Goal: Book appointment/travel/reservation

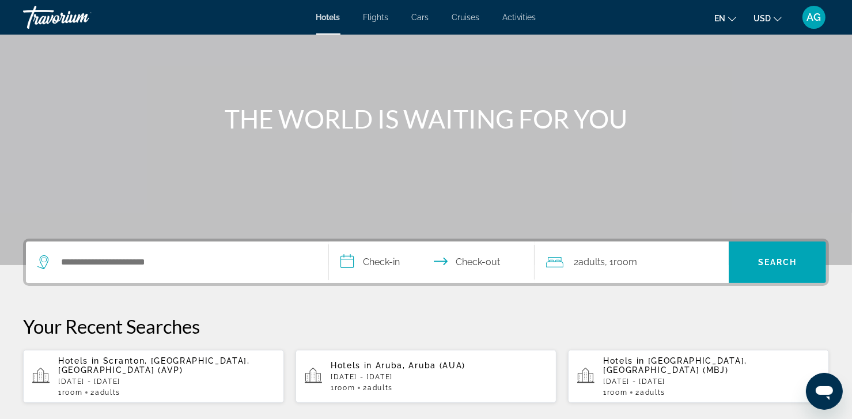
scroll to position [86, 0]
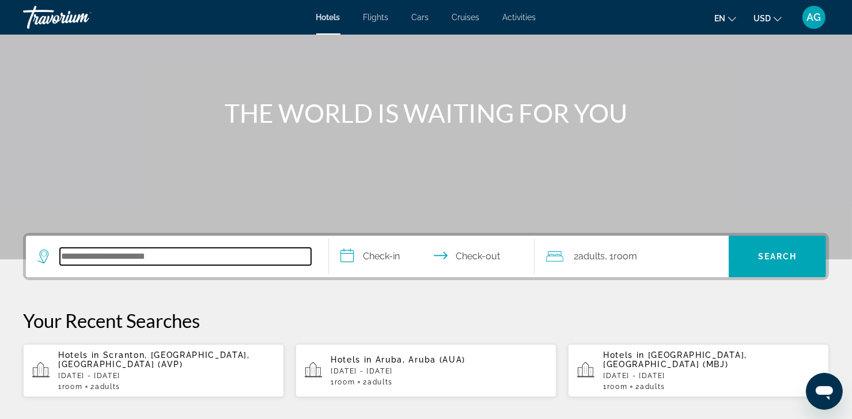
click at [185, 258] on input "Search hotel destination" at bounding box center [185, 256] width 251 height 17
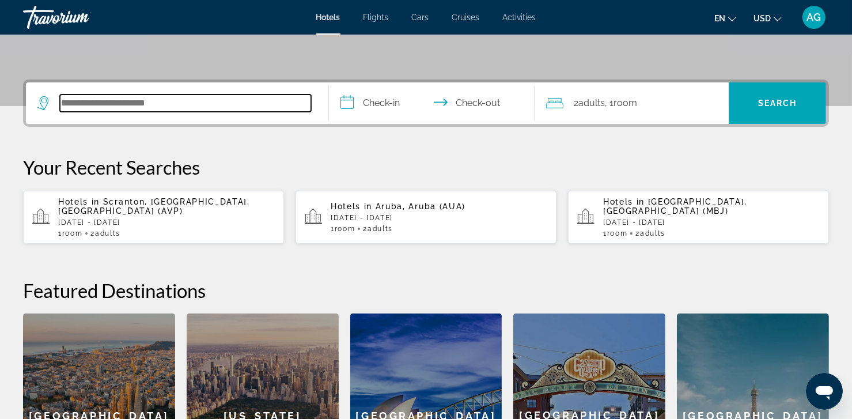
scroll to position [281, 0]
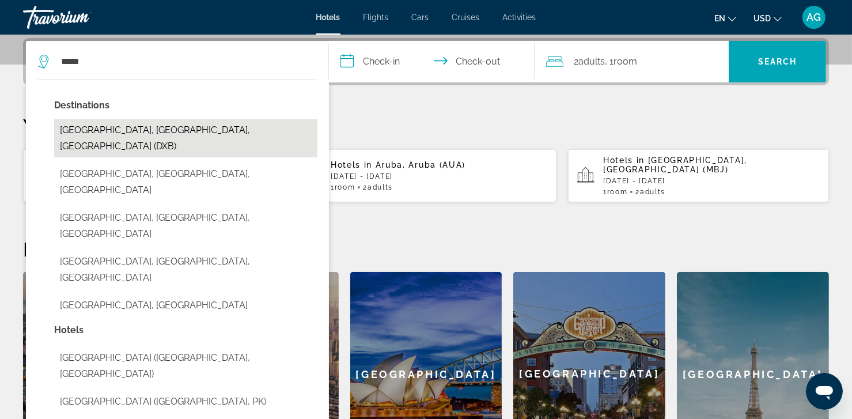
click at [86, 134] on button "[GEOGRAPHIC_DATA], [GEOGRAPHIC_DATA], [GEOGRAPHIC_DATA] (DXB)" at bounding box center [185, 138] width 263 height 38
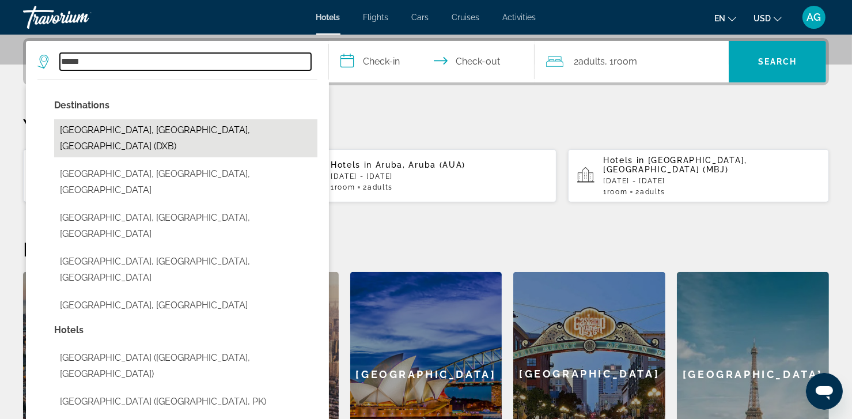
type input "**********"
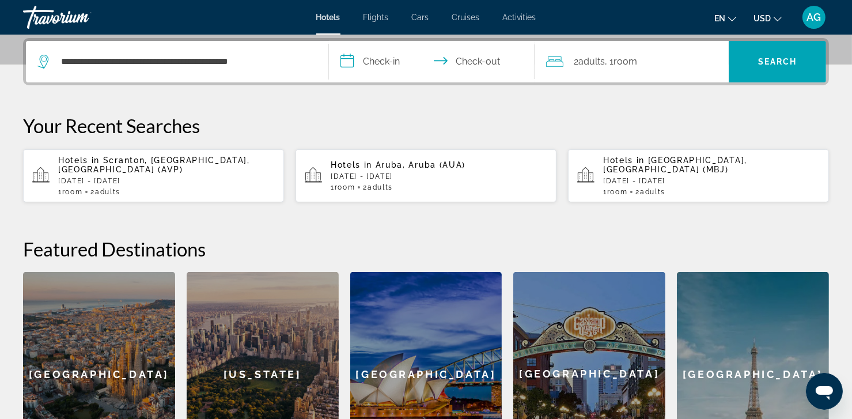
click at [376, 65] on input "**********" at bounding box center [434, 63] width 210 height 45
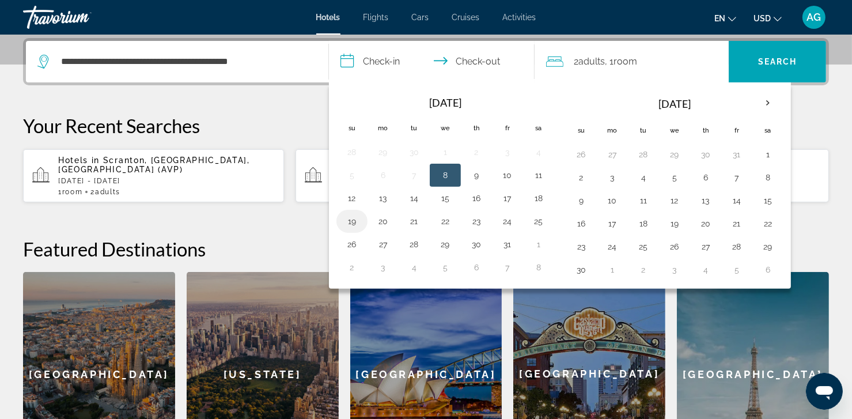
click at [357, 217] on button "19" at bounding box center [352, 221] width 18 height 16
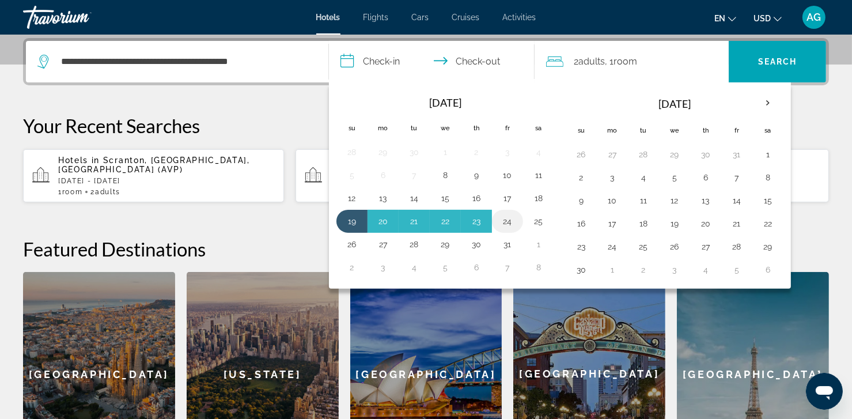
click at [507, 222] on button "24" at bounding box center [508, 221] width 18 height 16
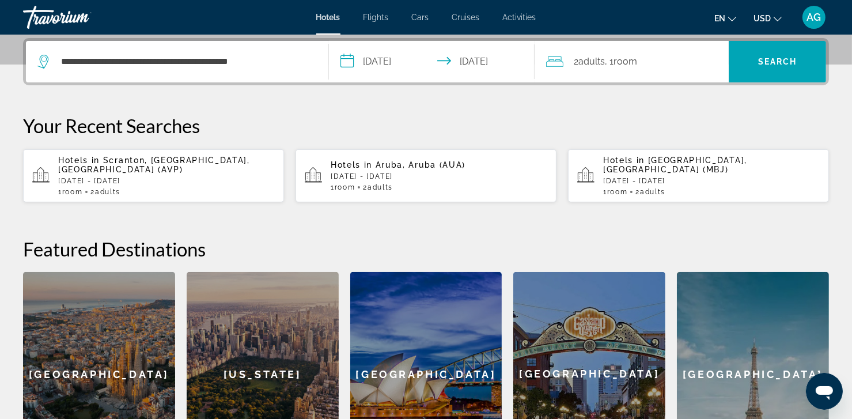
click at [378, 58] on input "**********" at bounding box center [434, 63] width 210 height 45
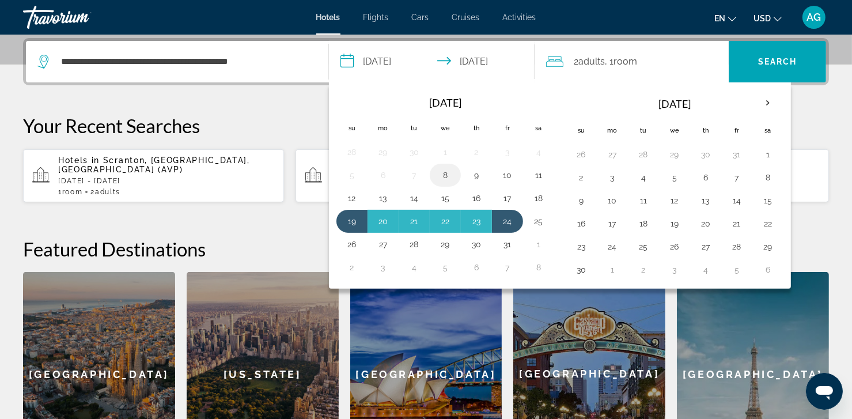
click at [443, 174] on button "8" at bounding box center [445, 175] width 18 height 16
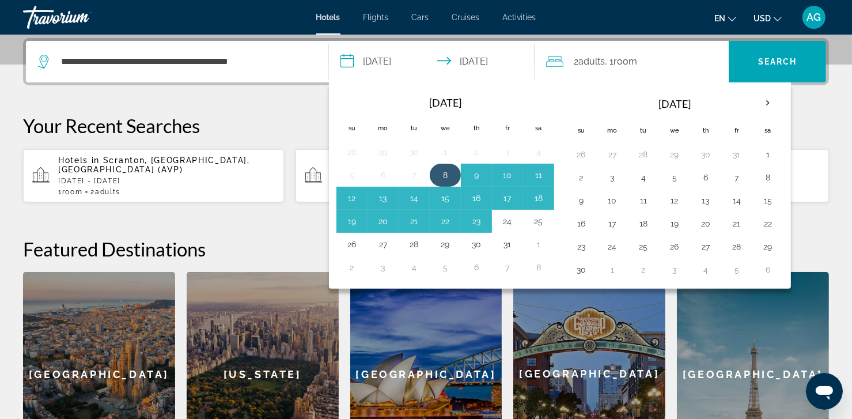
click at [443, 174] on button "8" at bounding box center [445, 175] width 18 height 16
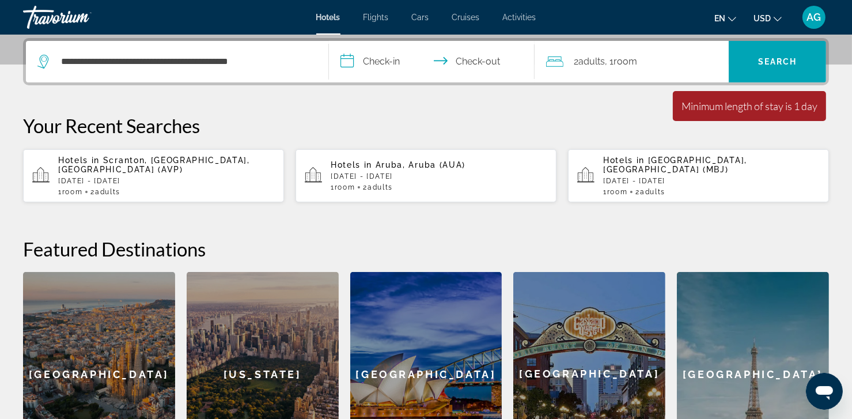
click at [394, 66] on input "**********" at bounding box center [434, 63] width 210 height 45
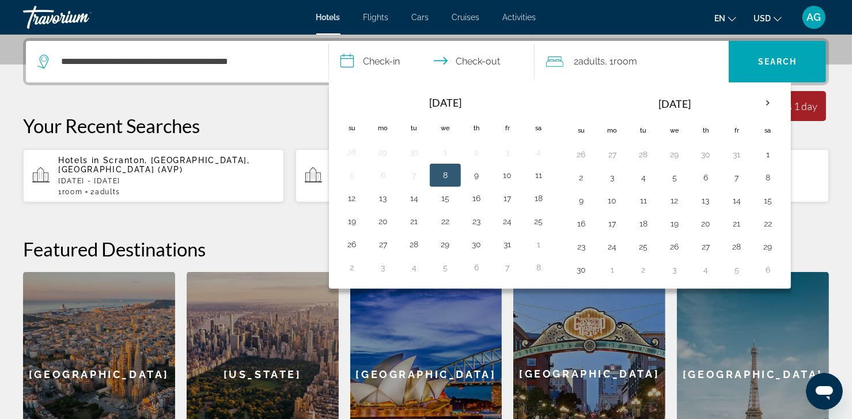
click at [446, 169] on button "8" at bounding box center [445, 175] width 18 height 16
click at [358, 197] on button "12" at bounding box center [352, 198] width 18 height 16
type input "**********"
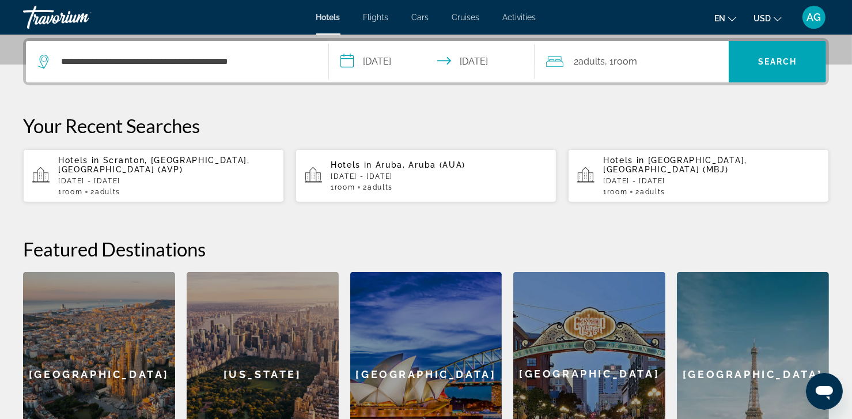
click at [689, 59] on div "2 Adult Adults , 1 Room rooms" at bounding box center [637, 62] width 183 height 16
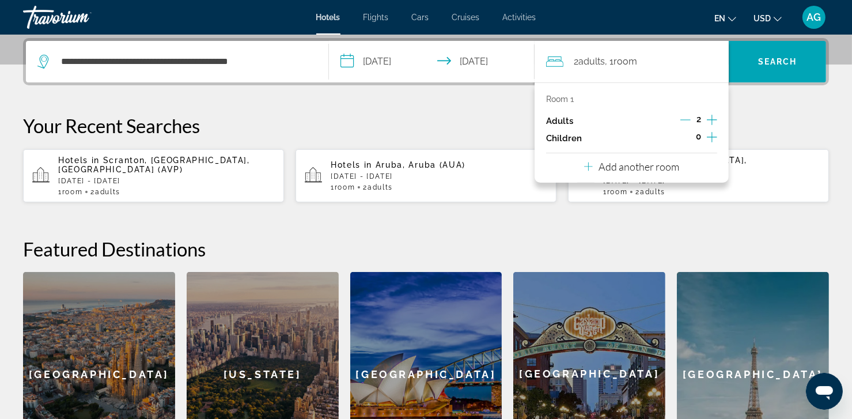
click at [621, 168] on p "Add another room" at bounding box center [639, 166] width 81 height 13
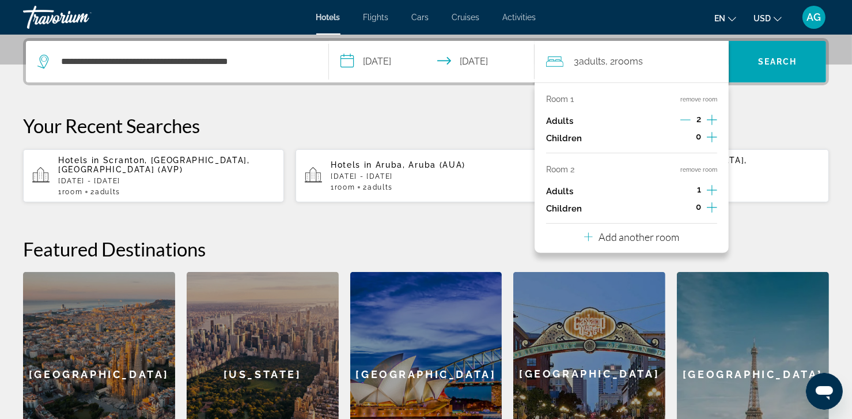
click at [715, 191] on icon "Increment adults" at bounding box center [712, 190] width 10 height 14
click at [650, 239] on p "Add another room" at bounding box center [639, 237] width 81 height 13
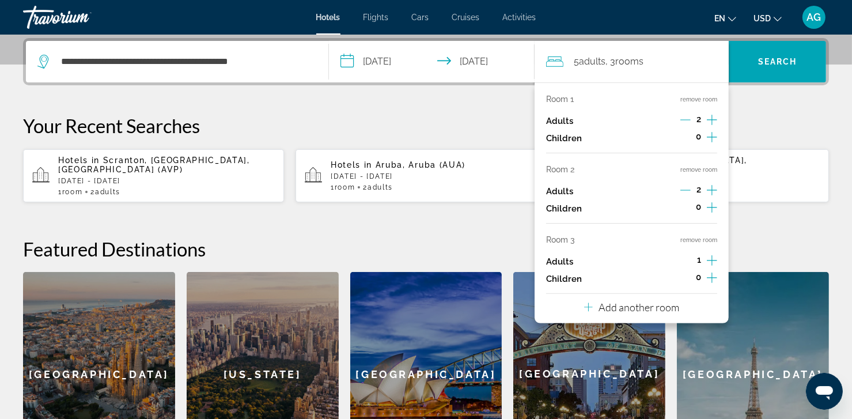
click at [713, 259] on icon "Increment adults" at bounding box center [712, 261] width 10 height 14
click at [780, 67] on span "Search" at bounding box center [777, 62] width 97 height 28
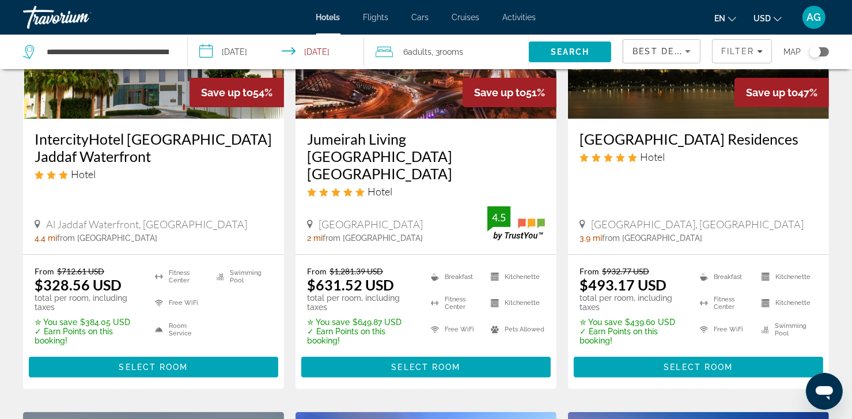
scroll to position [183, 0]
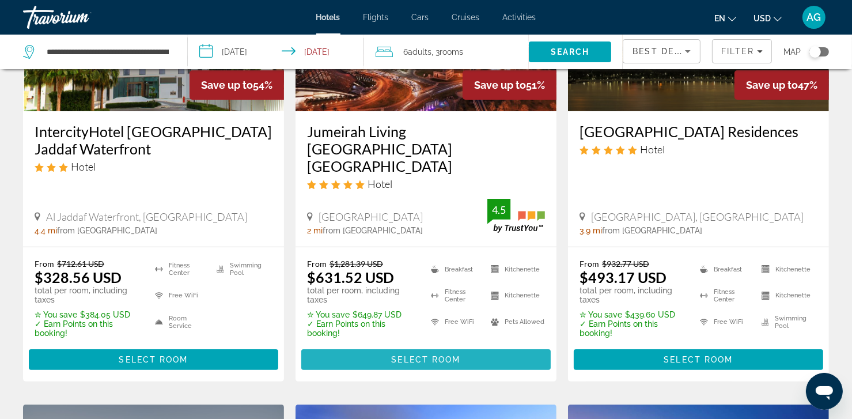
click at [424, 355] on span "Select Room" at bounding box center [425, 359] width 69 height 9
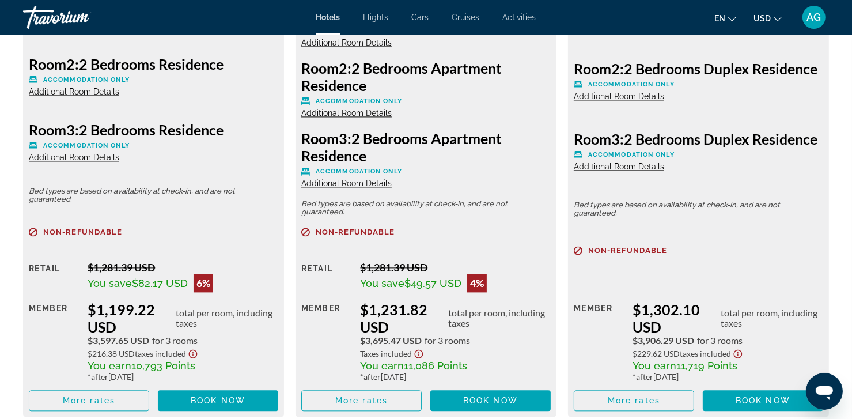
scroll to position [2354, 0]
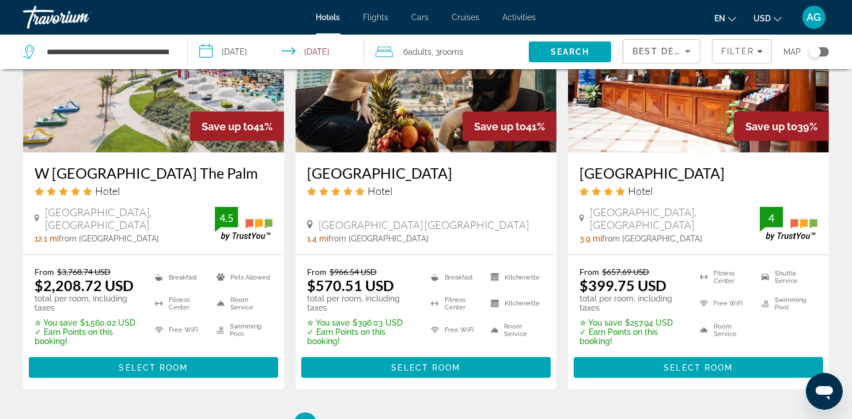
scroll to position [1538, 0]
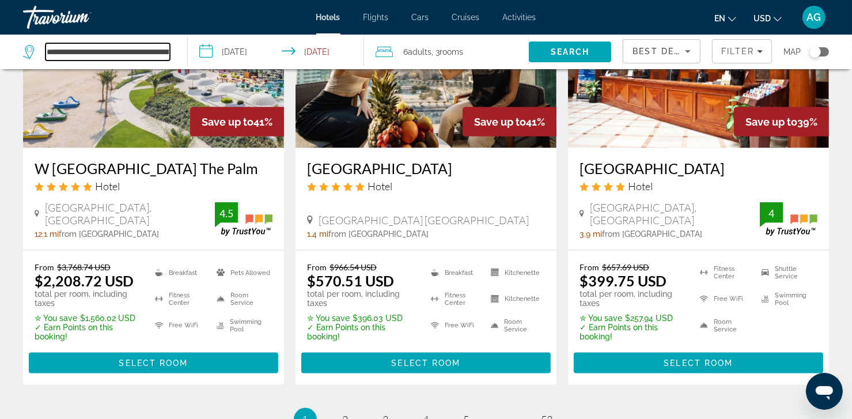
click at [168, 56] on input "**********" at bounding box center [108, 51] width 124 height 17
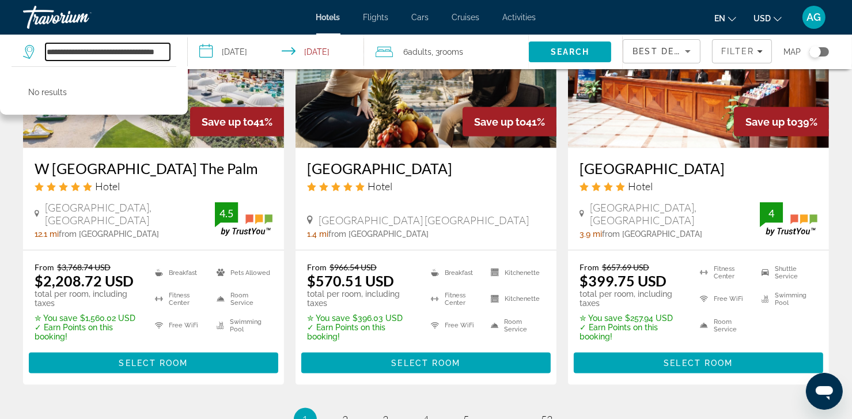
type input "**********"
click at [521, 18] on span "Activities" at bounding box center [519, 17] width 33 height 9
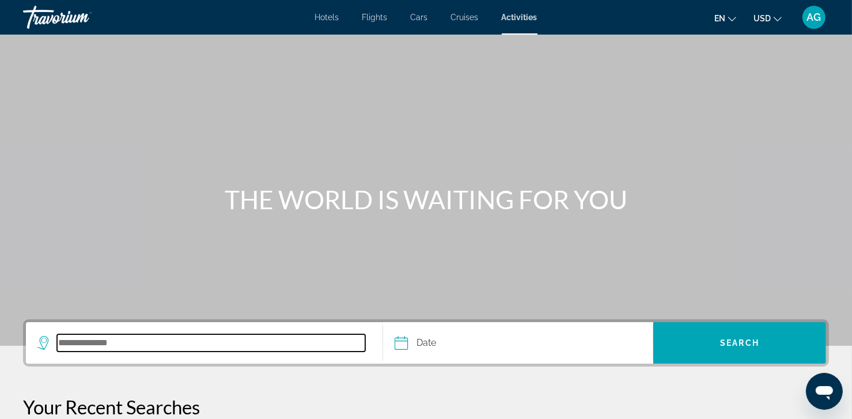
click at [161, 340] on input "Search destination" at bounding box center [211, 342] width 308 height 17
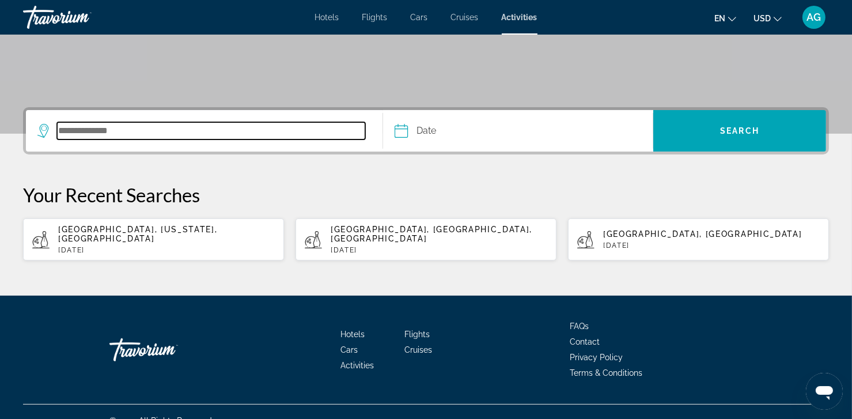
scroll to position [220, 0]
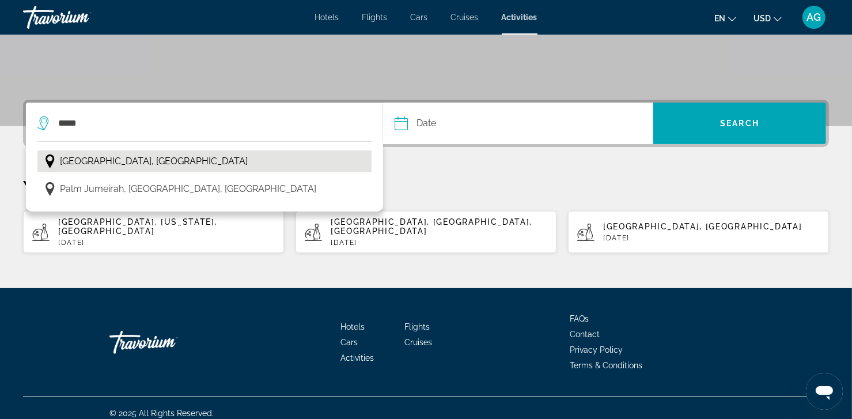
click at [103, 165] on span "[GEOGRAPHIC_DATA], [GEOGRAPHIC_DATA]" at bounding box center [154, 161] width 188 height 16
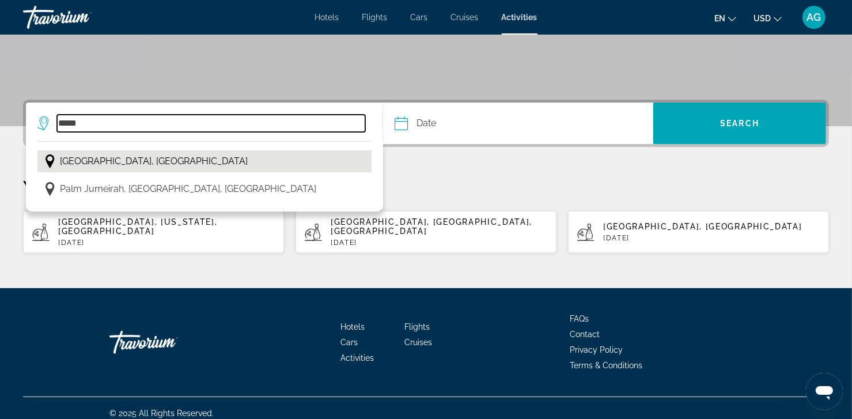
type input "**********"
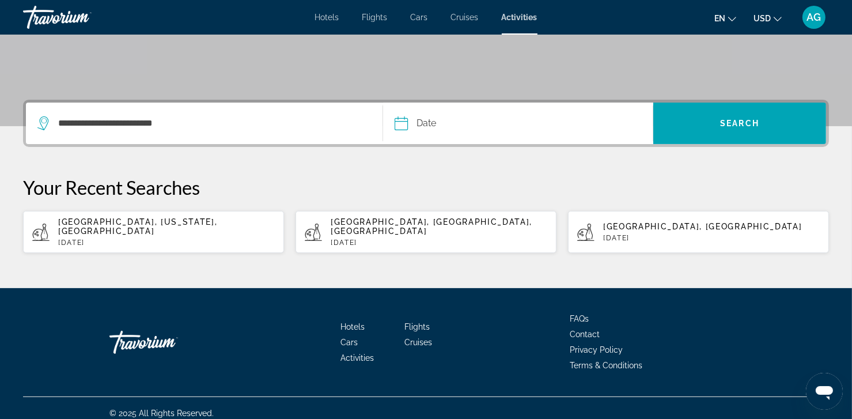
click at [470, 121] on input "Date" at bounding box center [459, 125] width 134 height 45
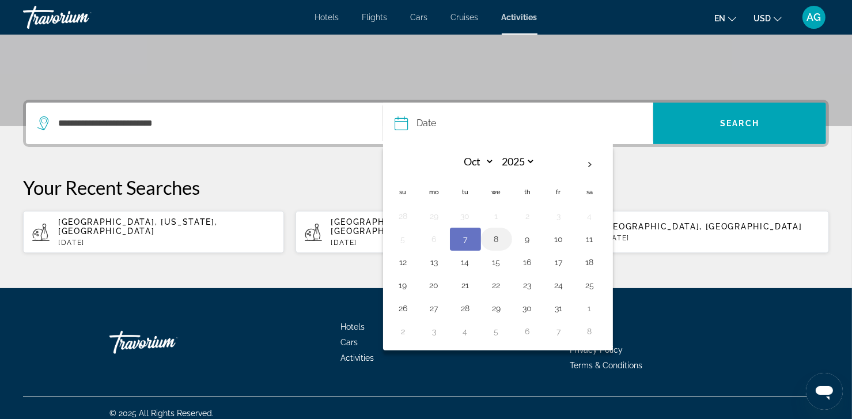
click at [496, 236] on button "8" at bounding box center [497, 239] width 18 height 16
type input "**********"
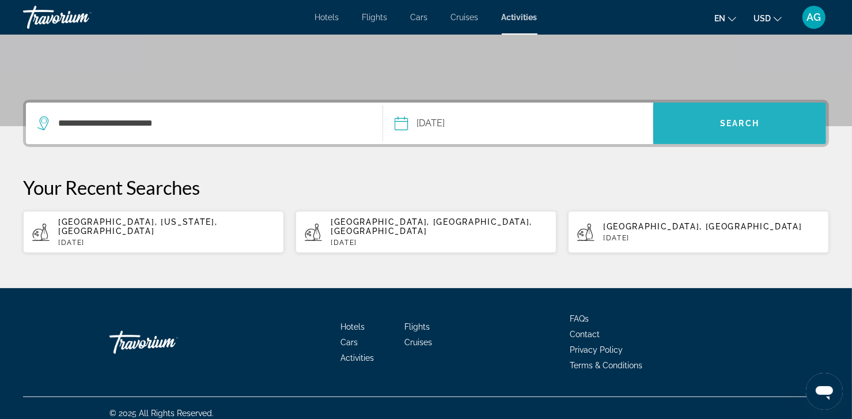
click at [723, 126] on span "Search" at bounding box center [739, 123] width 39 height 9
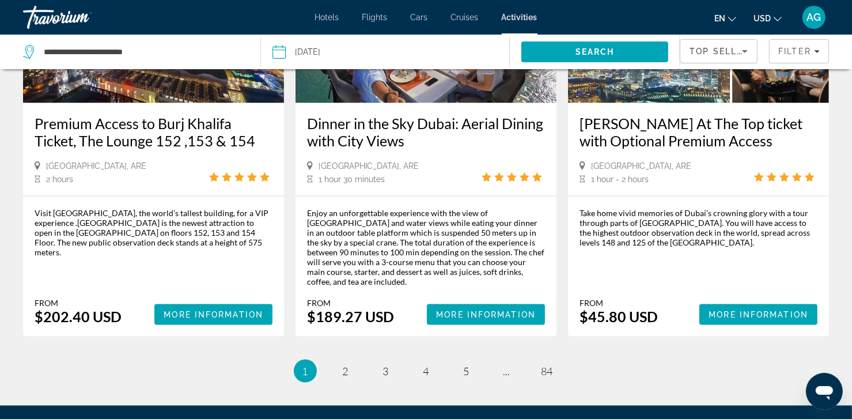
scroll to position [1752, 0]
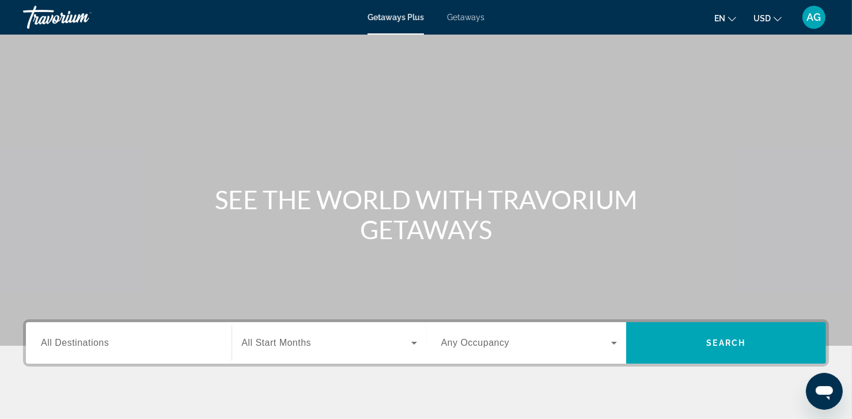
click at [473, 17] on span "Getaways" at bounding box center [465, 17] width 37 height 9
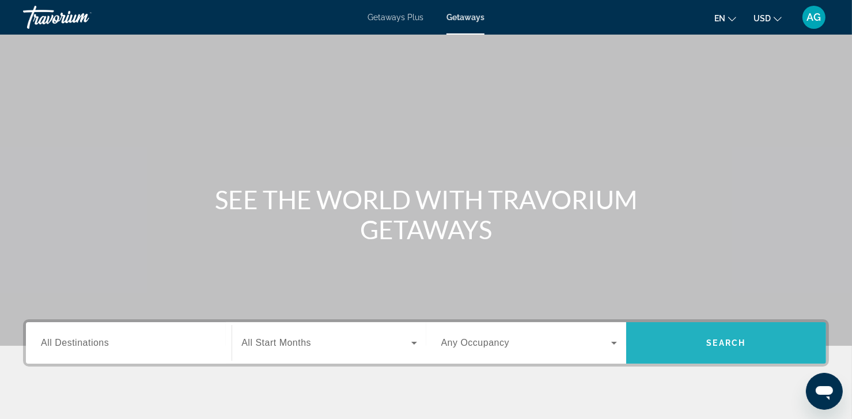
click at [734, 344] on span "Search" at bounding box center [726, 342] width 39 height 9
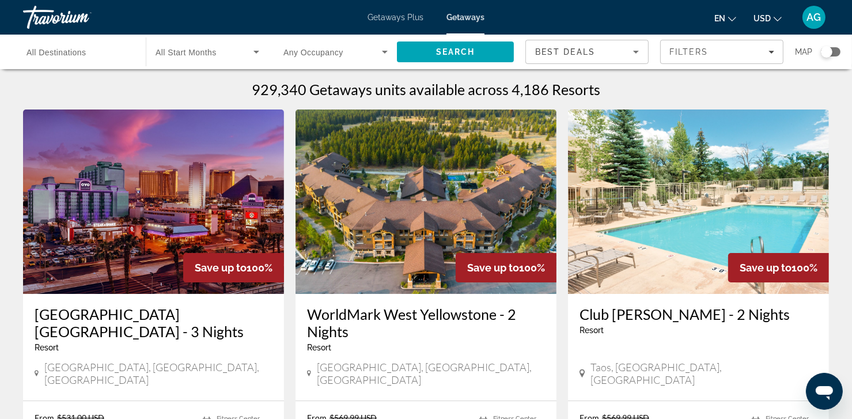
click at [808, 19] on span "AG" at bounding box center [814, 18] width 14 height 12
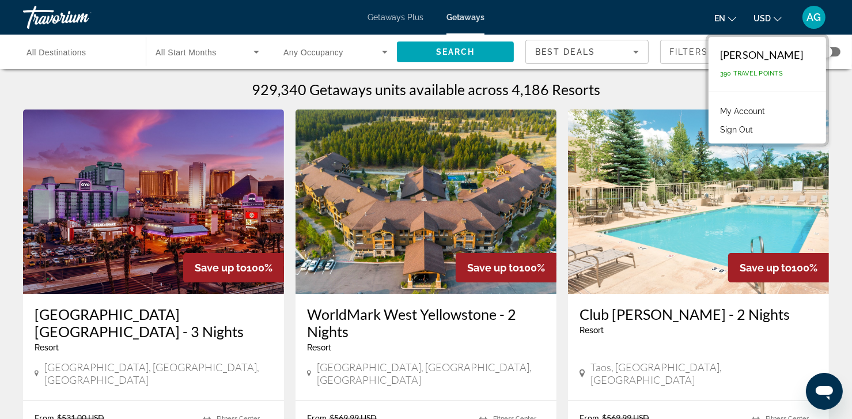
click at [759, 126] on button "Sign Out" at bounding box center [737, 129] width 44 height 15
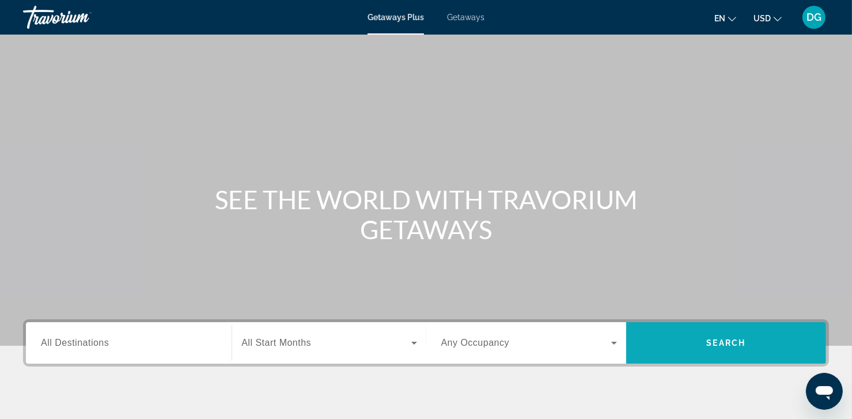
click at [725, 340] on span "Search" at bounding box center [726, 342] width 39 height 9
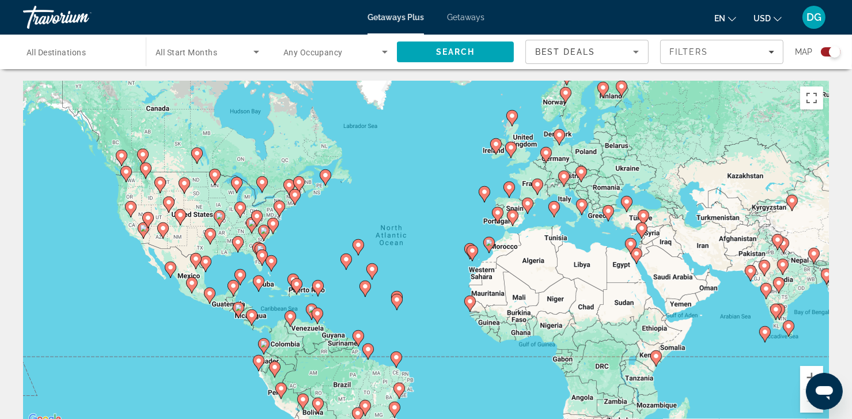
click at [466, 16] on span "Getaways" at bounding box center [465, 17] width 37 height 9
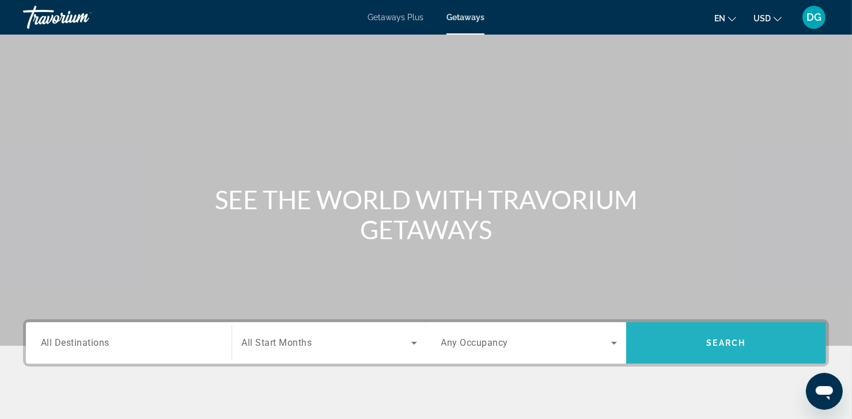
click at [718, 345] on span "Search" at bounding box center [726, 342] width 39 height 9
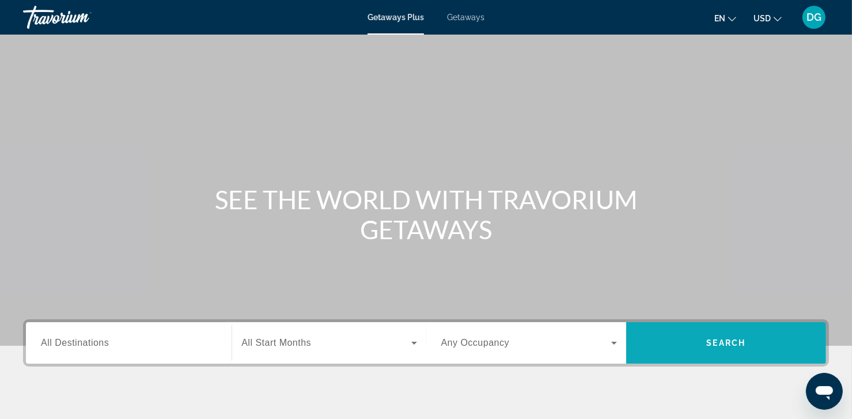
click at [734, 342] on span "Search" at bounding box center [726, 342] width 39 height 9
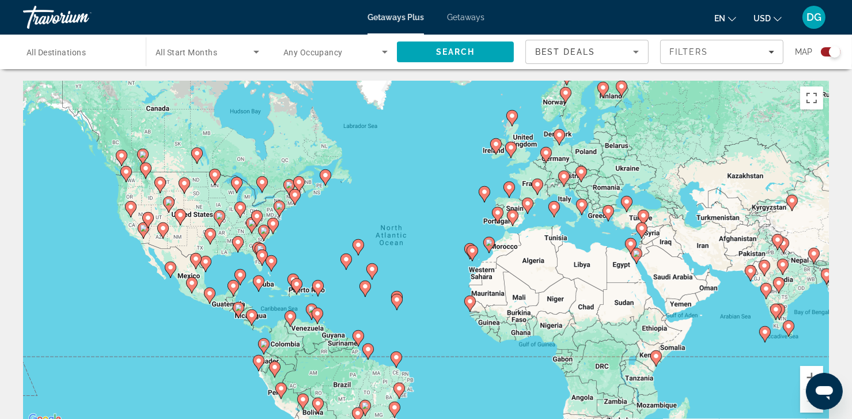
click at [461, 14] on span "Getaways" at bounding box center [465, 17] width 37 height 9
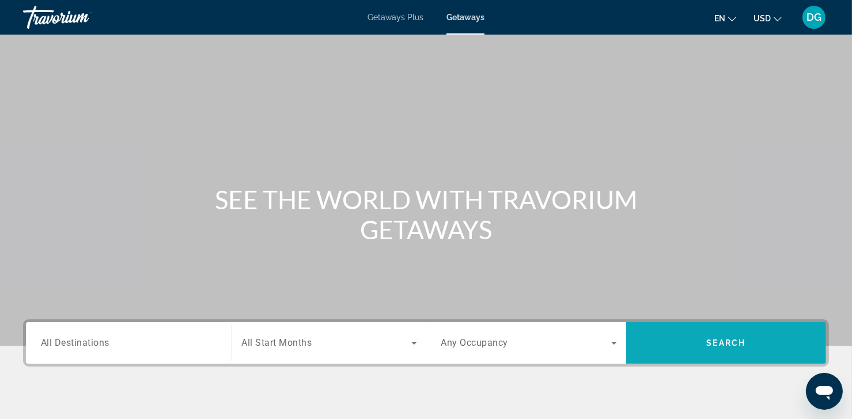
click at [716, 343] on span "Search" at bounding box center [726, 342] width 39 height 9
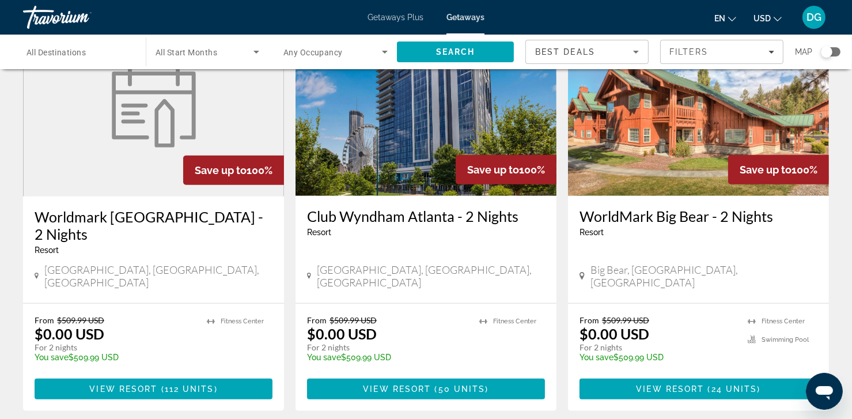
scroll to position [944, 0]
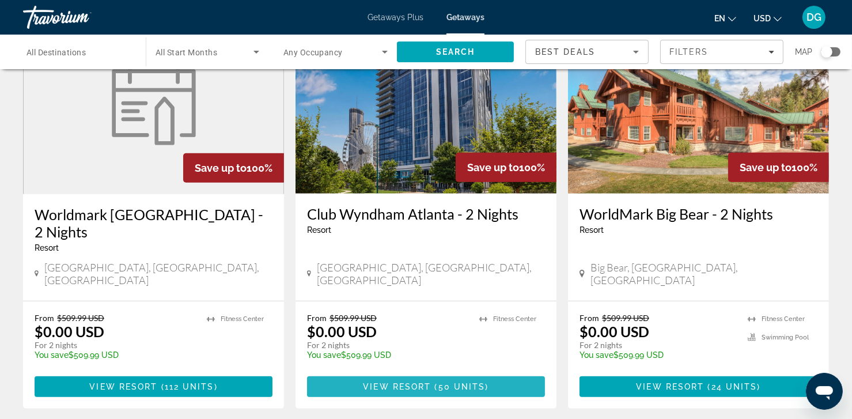
click at [410, 382] on span "View Resort" at bounding box center [397, 386] width 68 height 9
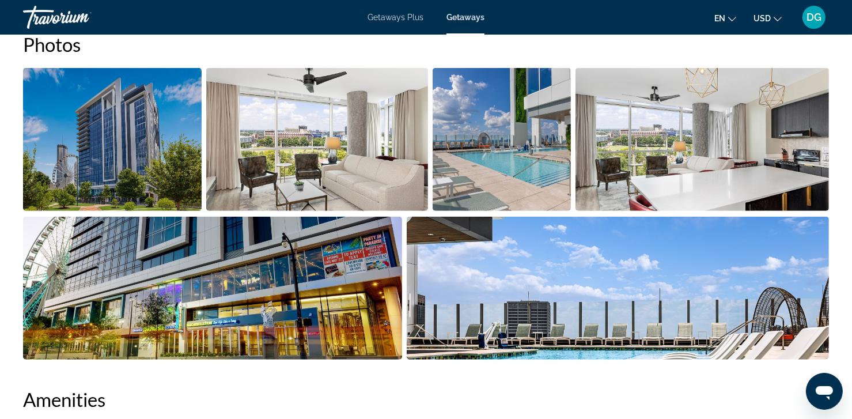
scroll to position [556, 0]
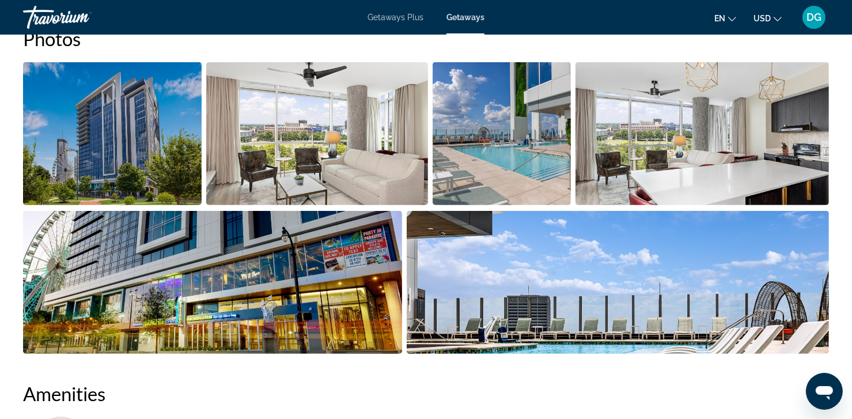
click at [729, 169] on img "Open full-screen image slider" at bounding box center [703, 133] width 254 height 143
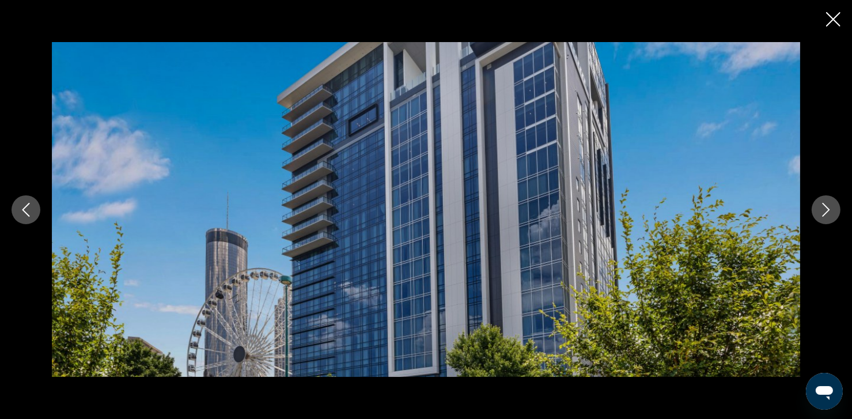
click at [821, 205] on icon "Next image" at bounding box center [827, 210] width 14 height 14
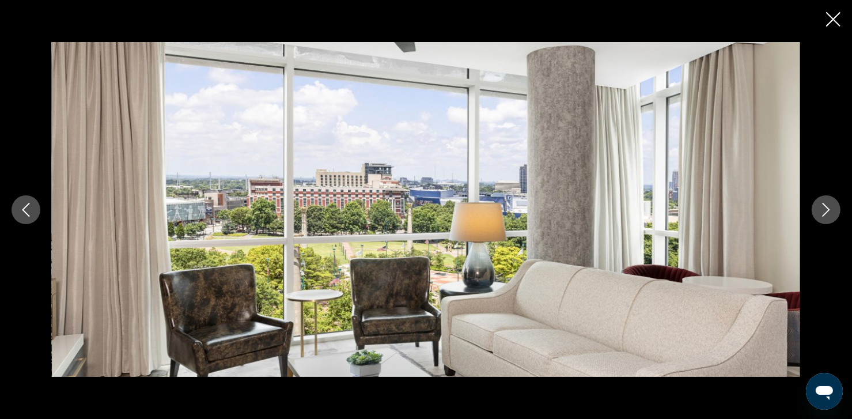
click at [821, 205] on icon "Next image" at bounding box center [827, 210] width 14 height 14
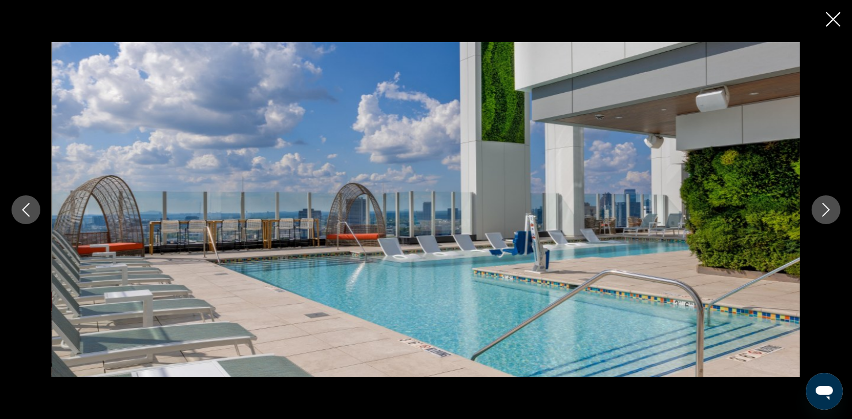
click at [821, 205] on icon "Next image" at bounding box center [827, 210] width 14 height 14
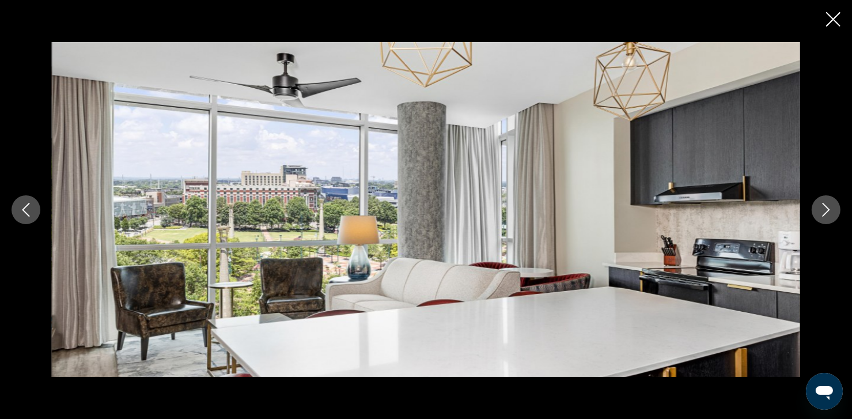
click at [821, 205] on icon "Next image" at bounding box center [827, 210] width 14 height 14
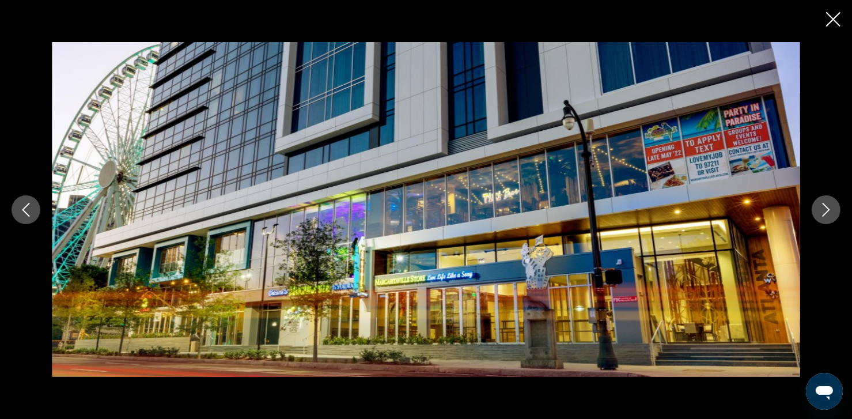
click at [821, 205] on icon "Next image" at bounding box center [827, 210] width 14 height 14
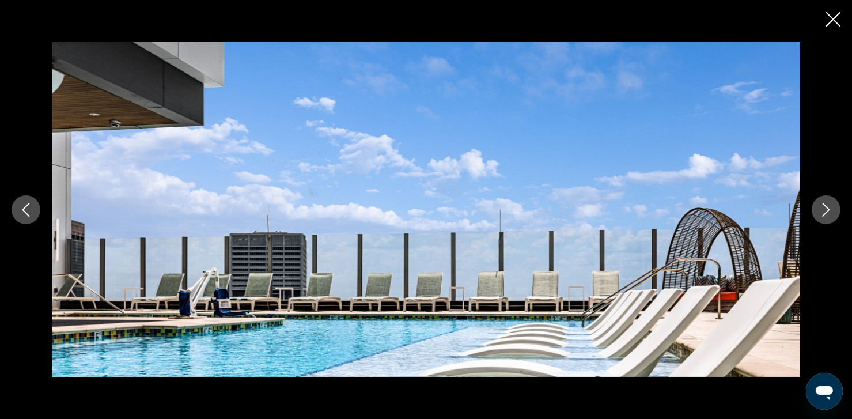
click at [821, 205] on icon "Next image" at bounding box center [827, 210] width 14 height 14
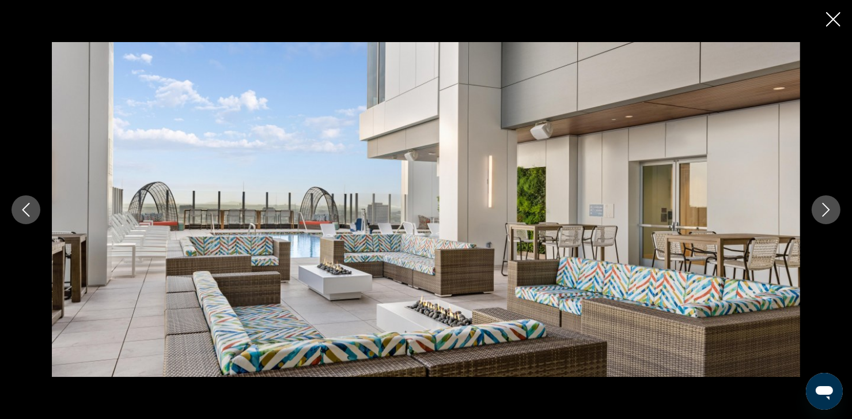
click at [821, 205] on icon "Next image" at bounding box center [827, 210] width 14 height 14
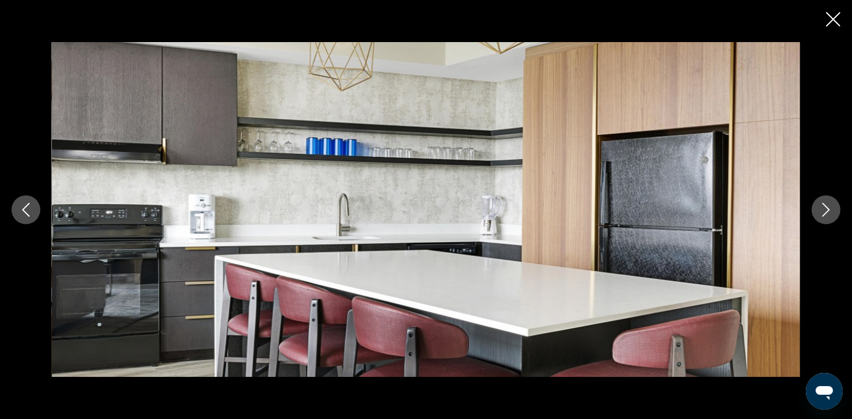
click at [821, 205] on icon "Next image" at bounding box center [827, 210] width 14 height 14
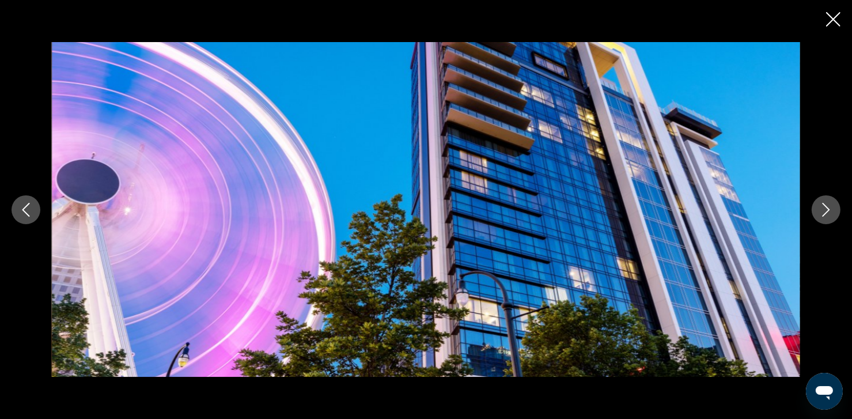
click at [821, 205] on icon "Next image" at bounding box center [827, 210] width 14 height 14
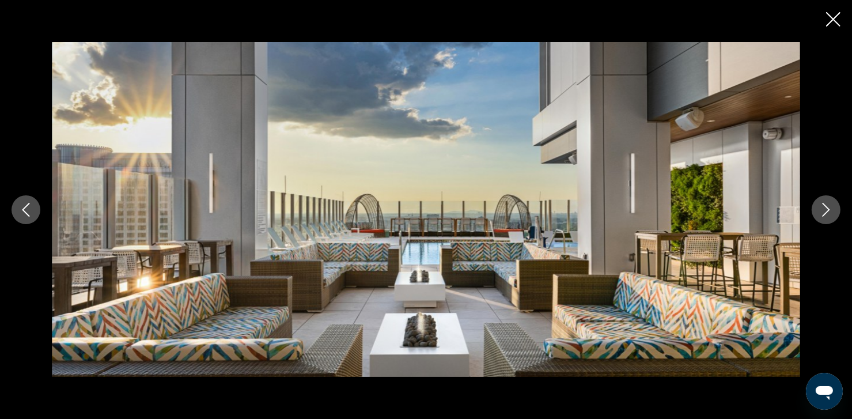
scroll to position [1199, 0]
click at [830, 21] on icon "Close slideshow" at bounding box center [833, 19] width 14 height 14
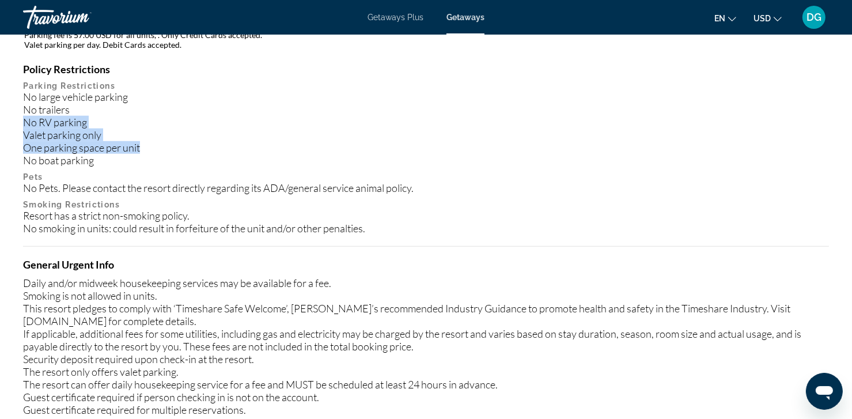
drag, startPoint x: 852, startPoint y: 125, endPoint x: 860, endPoint y: 144, distance: 20.4
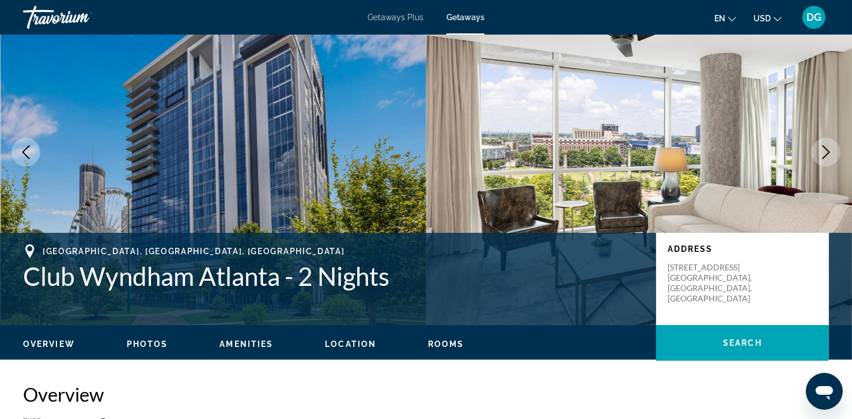
scroll to position [0, 0]
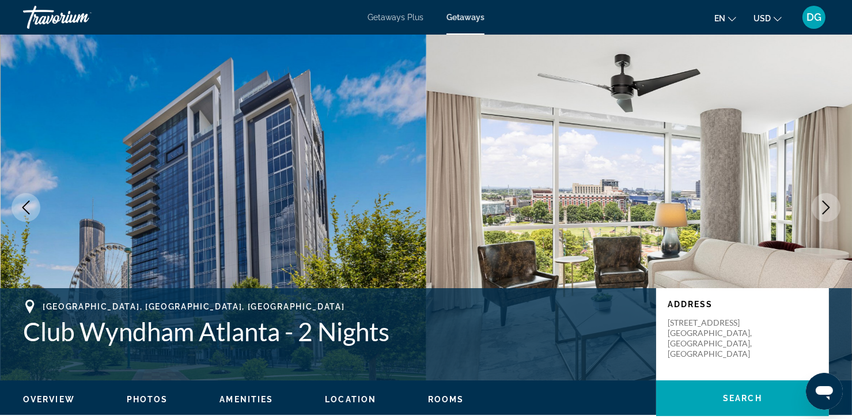
click at [401, 18] on span "Getaways Plus" at bounding box center [396, 17] width 56 height 9
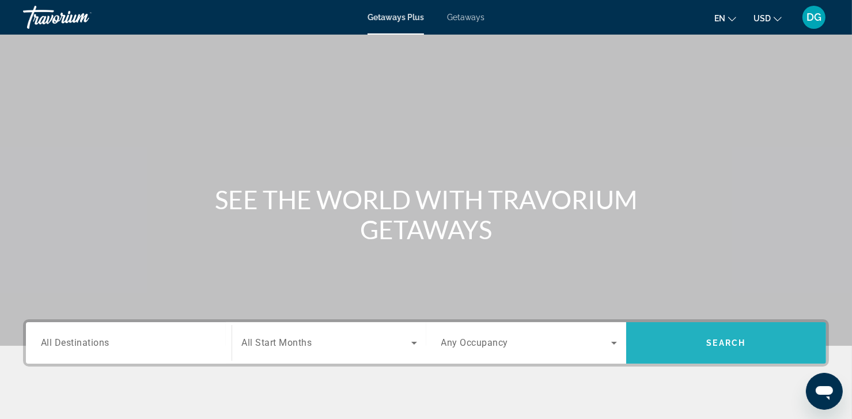
click at [716, 335] on span "Search" at bounding box center [726, 343] width 200 height 28
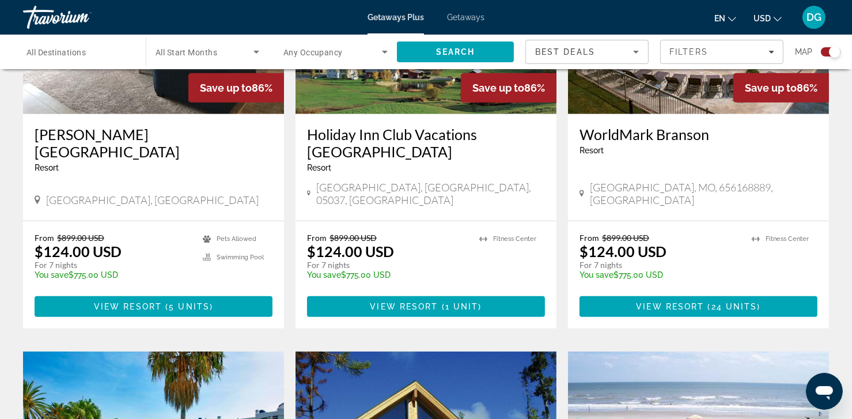
scroll to position [947, 0]
